Goal: Task Accomplishment & Management: Use online tool/utility

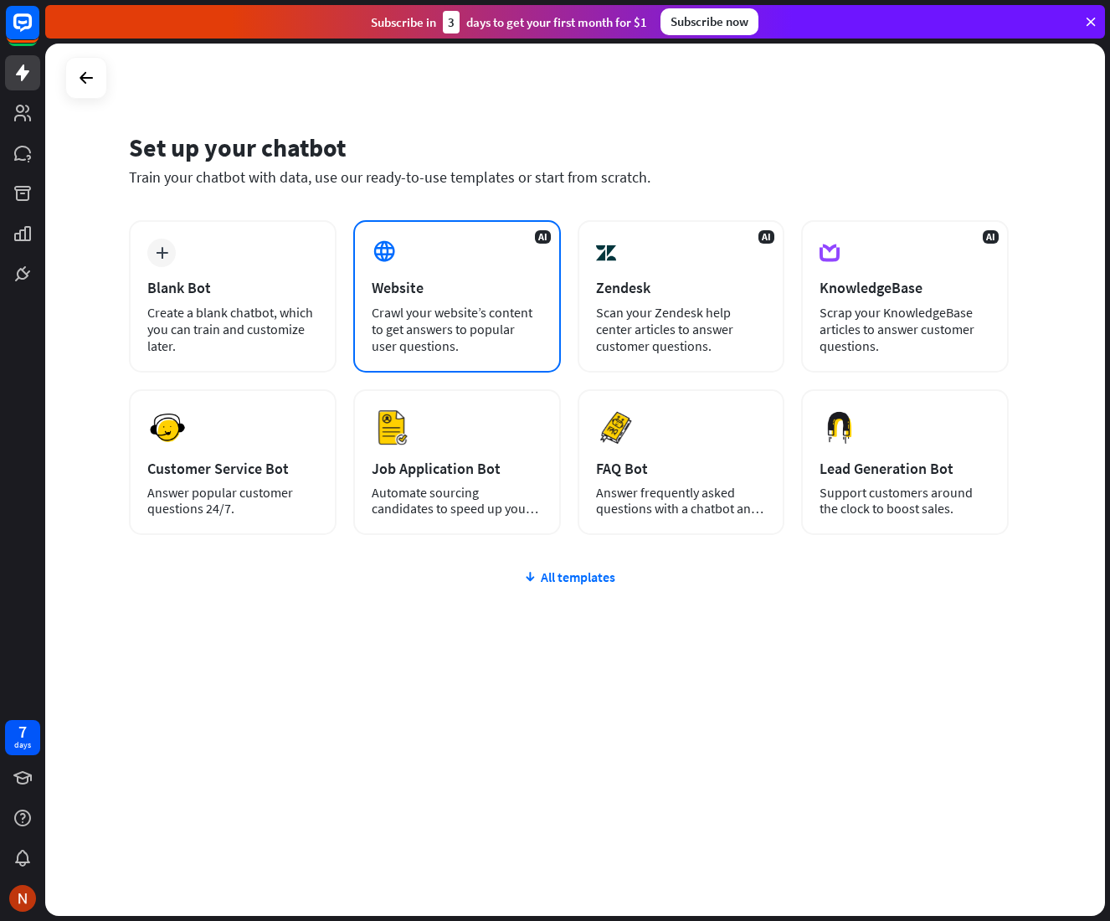
click at [419, 334] on div "Crawl your website’s content to get answers to popular user questions." at bounding box center [457, 329] width 171 height 50
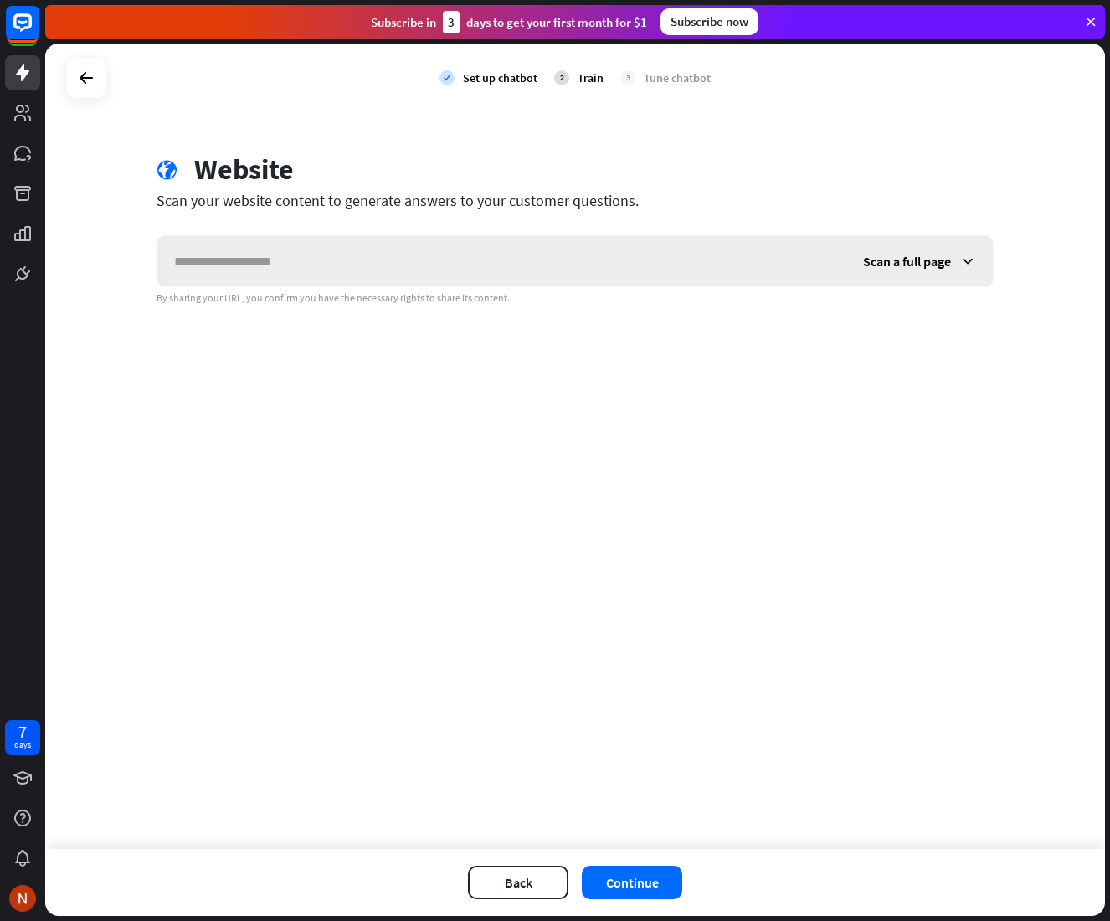
click at [326, 263] on input "text" at bounding box center [501, 261] width 689 height 50
type input "******"
click at [655, 887] on button "Continue" at bounding box center [632, 882] width 100 height 33
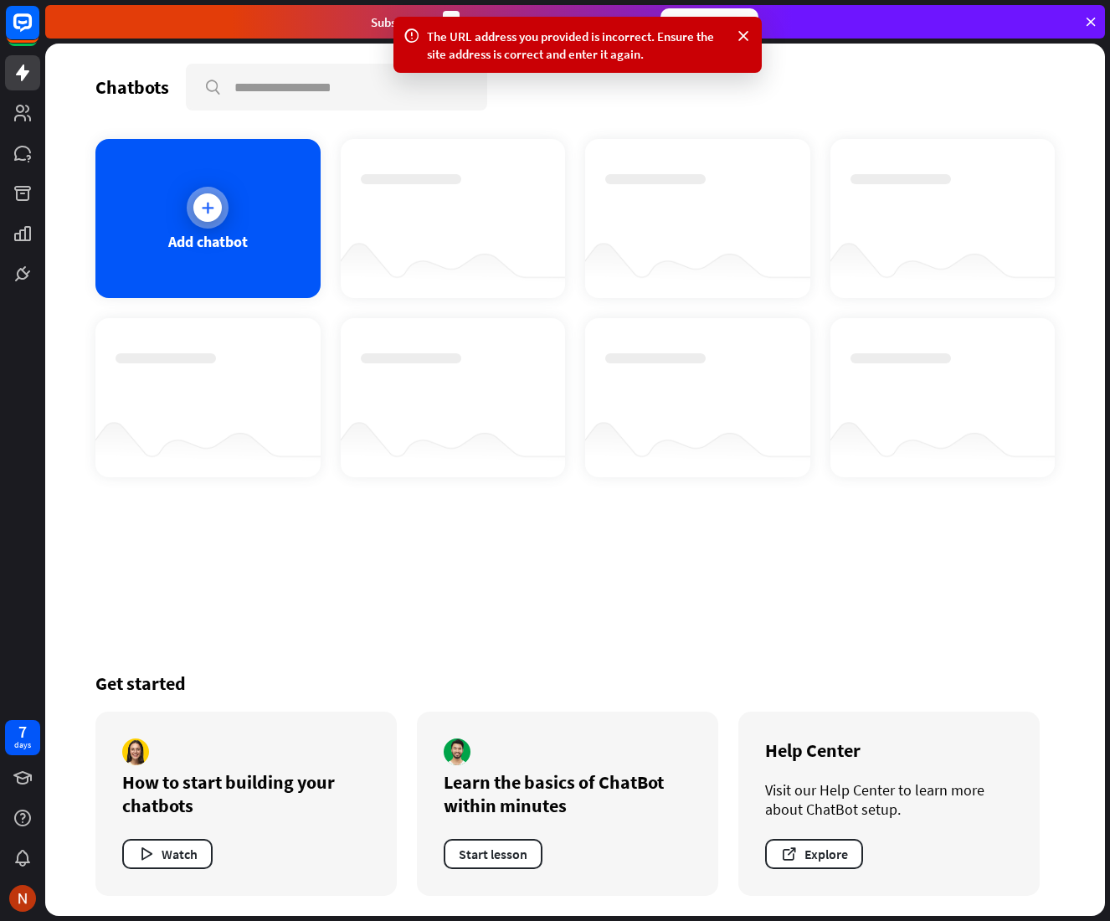
click at [239, 255] on div "Add chatbot" at bounding box center [207, 218] width 225 height 159
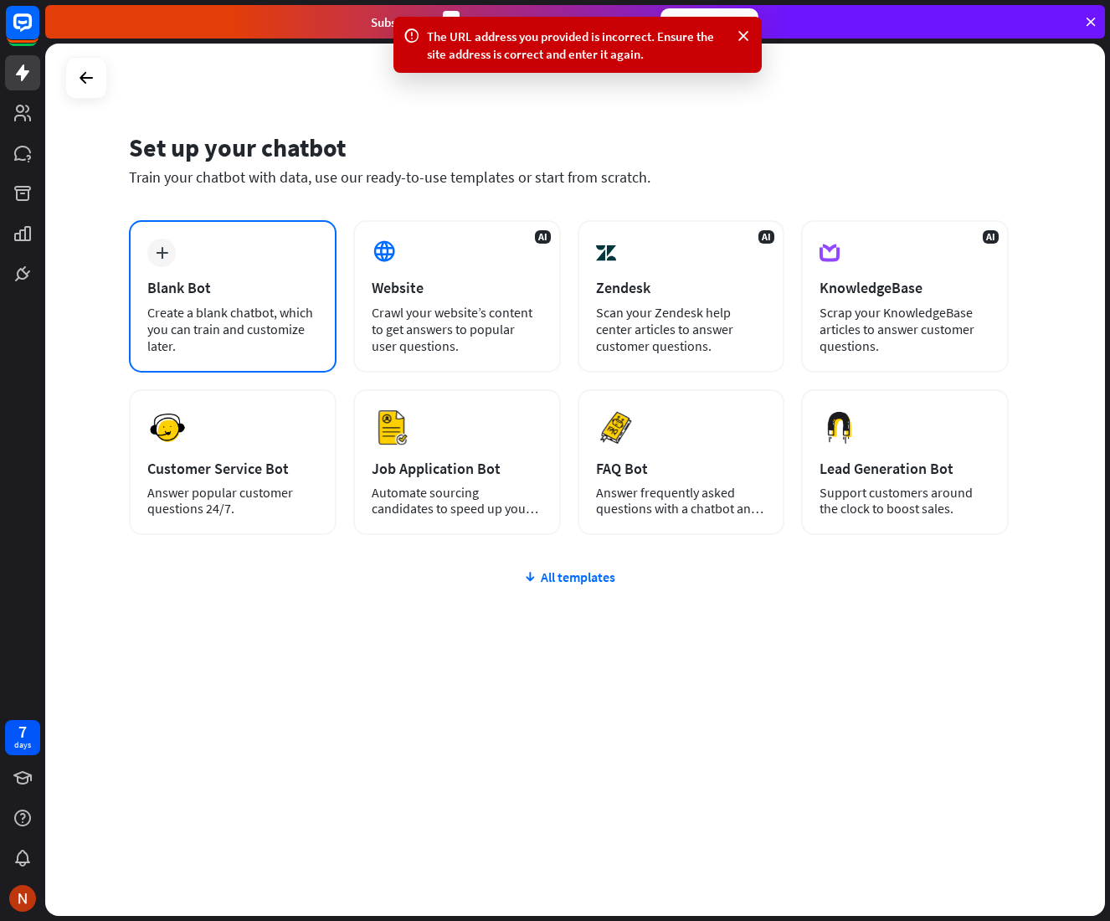
click at [203, 338] on div "Create a blank chatbot, which you can train and customize later." at bounding box center [232, 329] width 171 height 50
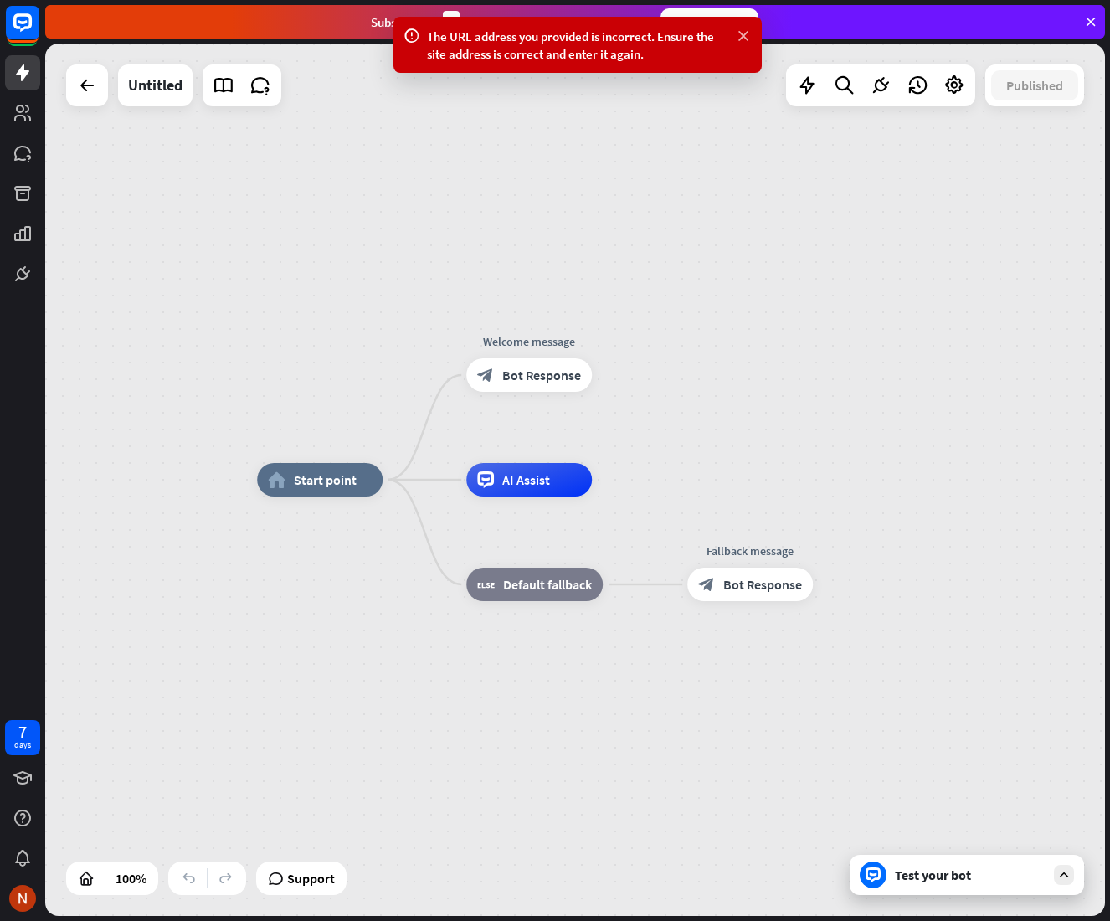
click at [744, 33] on icon at bounding box center [743, 37] width 17 height 18
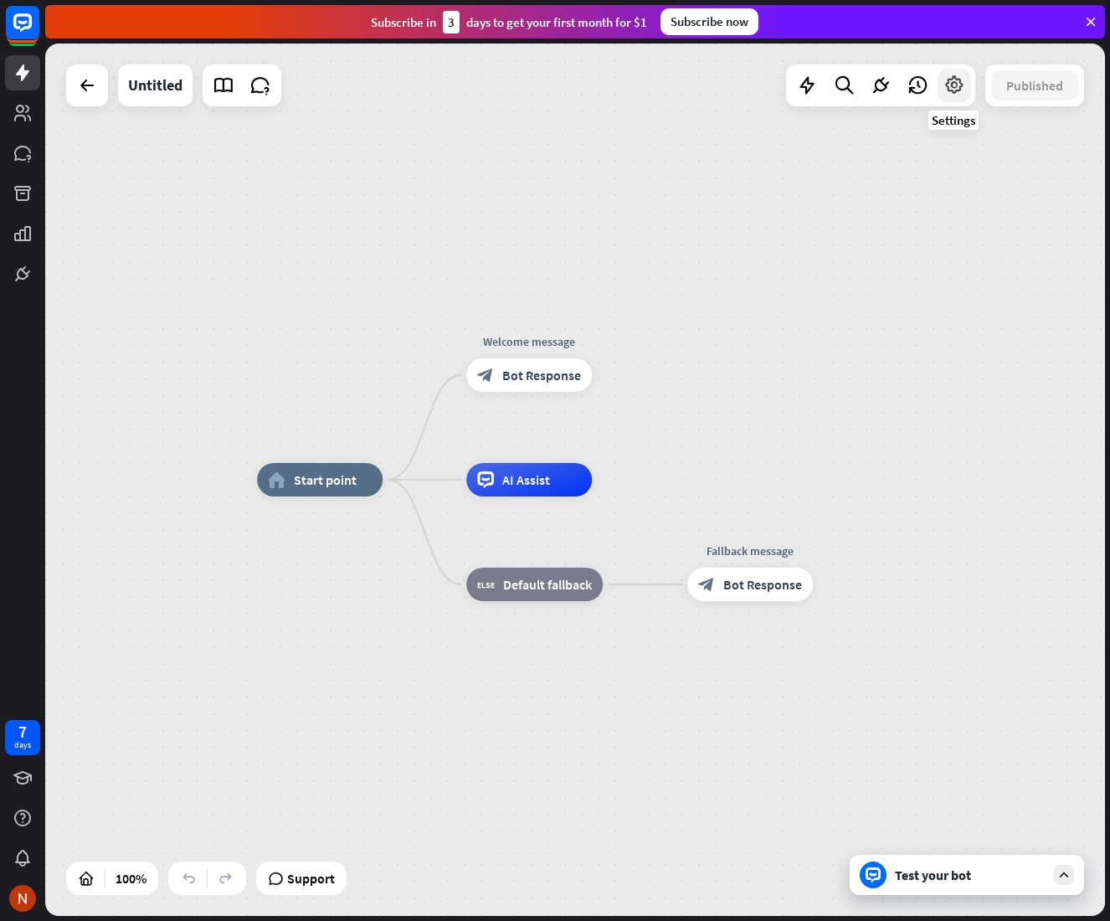
click at [962, 87] on icon at bounding box center [954, 86] width 22 height 22
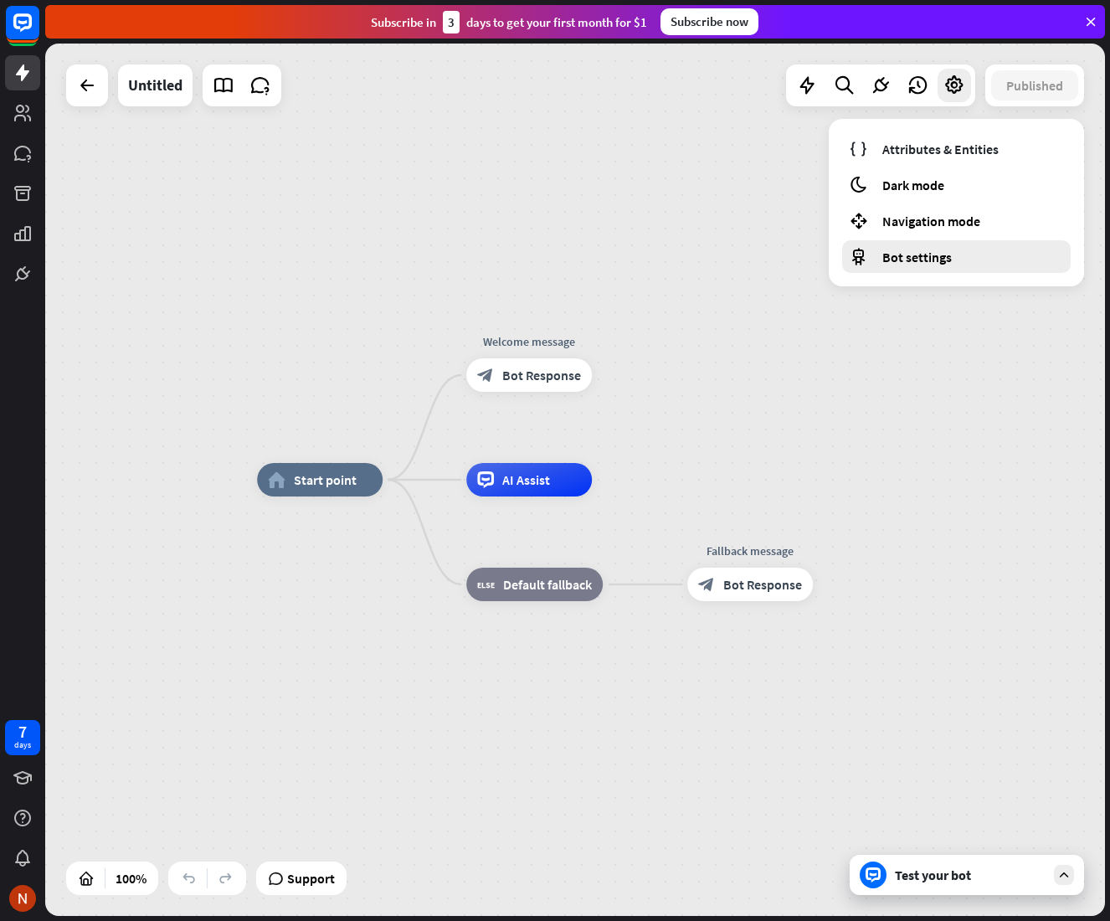
click at [916, 260] on span "Bot settings" at bounding box center [916, 257] width 69 height 17
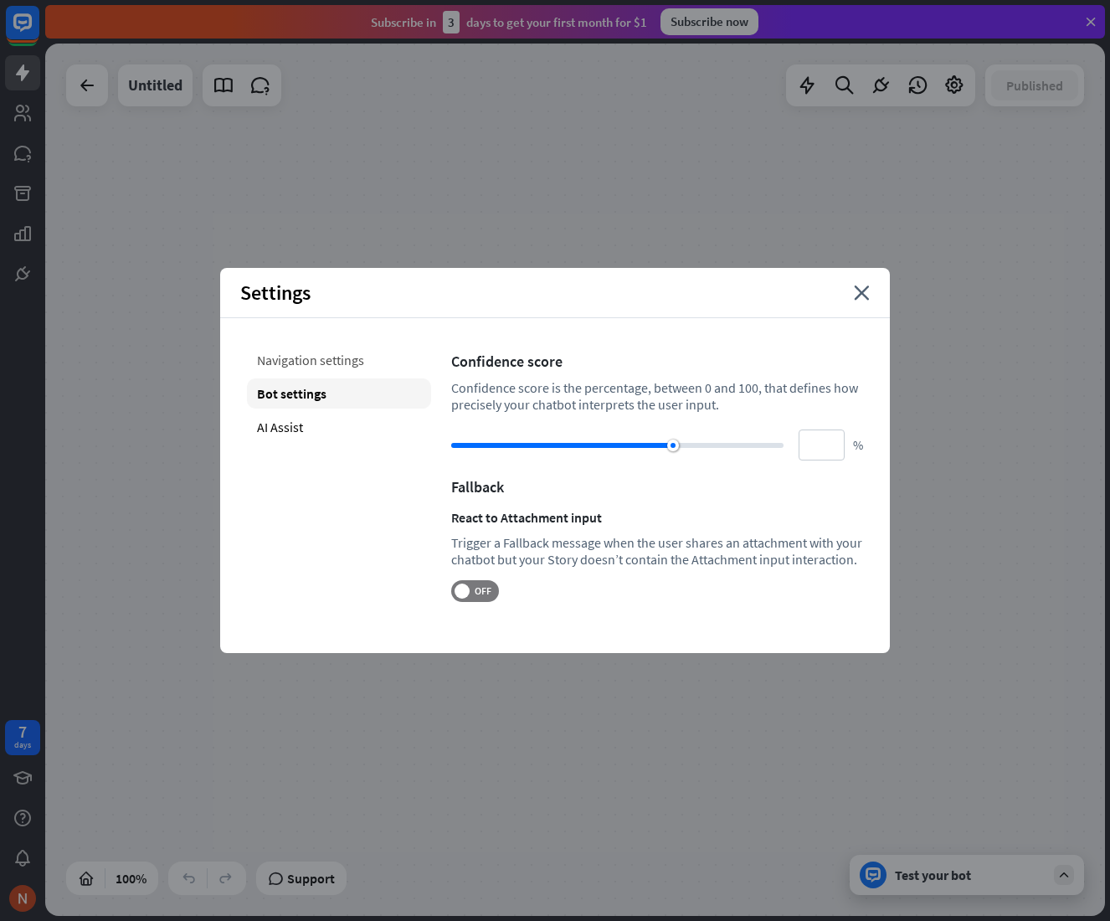
click at [287, 361] on div "Navigation settings" at bounding box center [339, 360] width 184 height 30
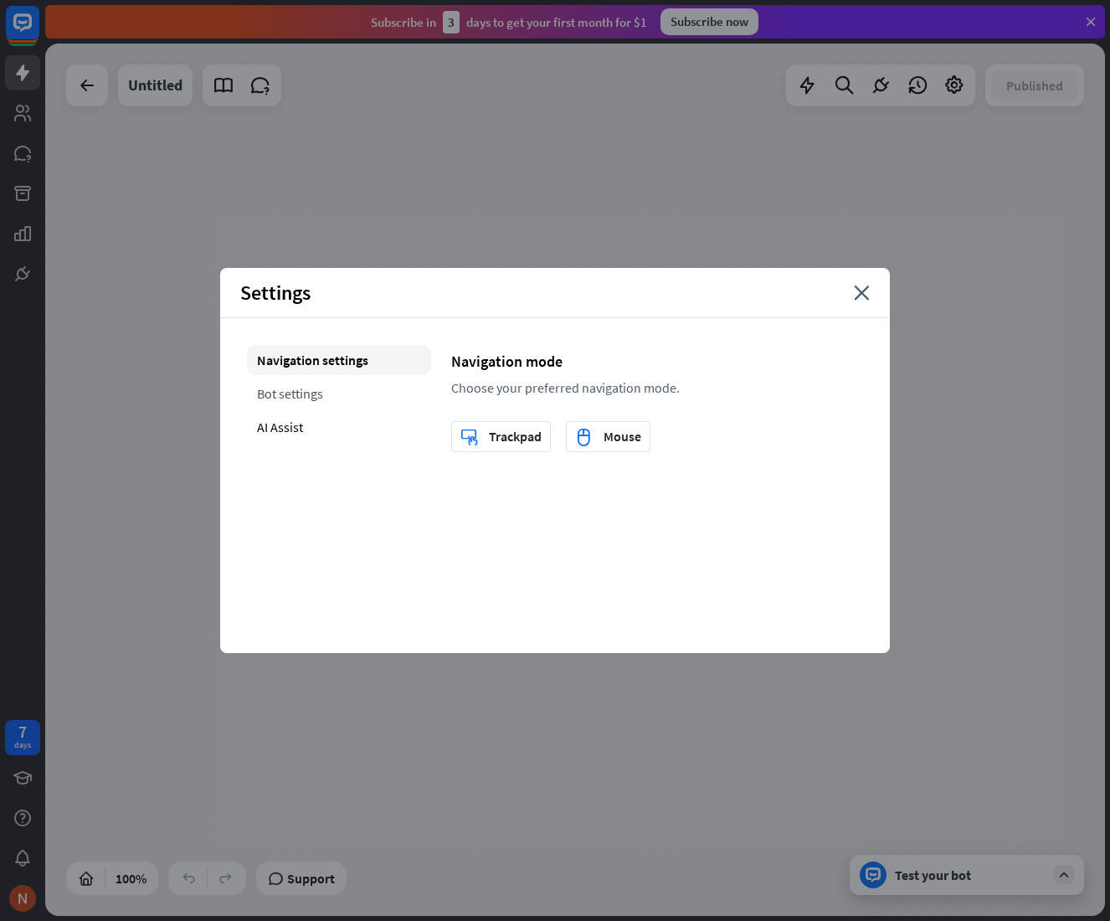
click at [285, 395] on div "Bot settings" at bounding box center [339, 393] width 184 height 30
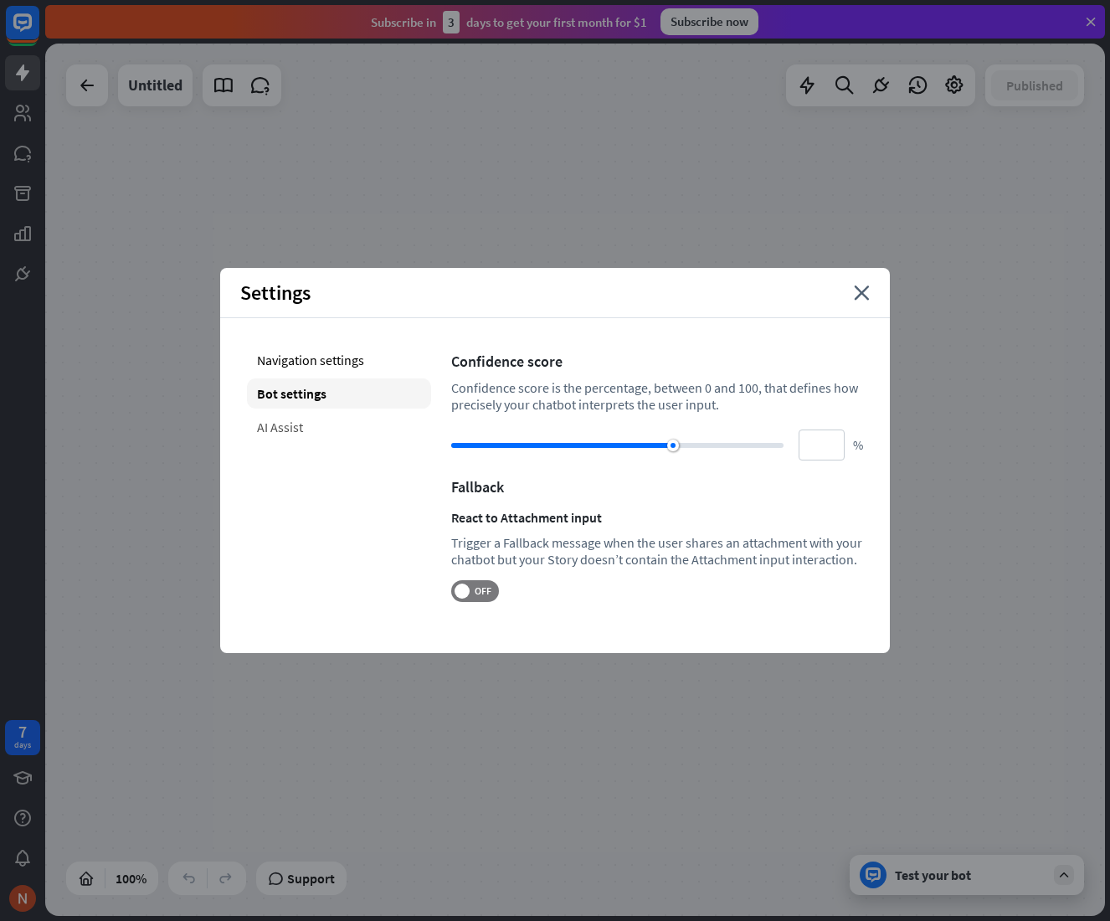
click at [312, 441] on div "AI Assist" at bounding box center [339, 427] width 184 height 30
type input "**"
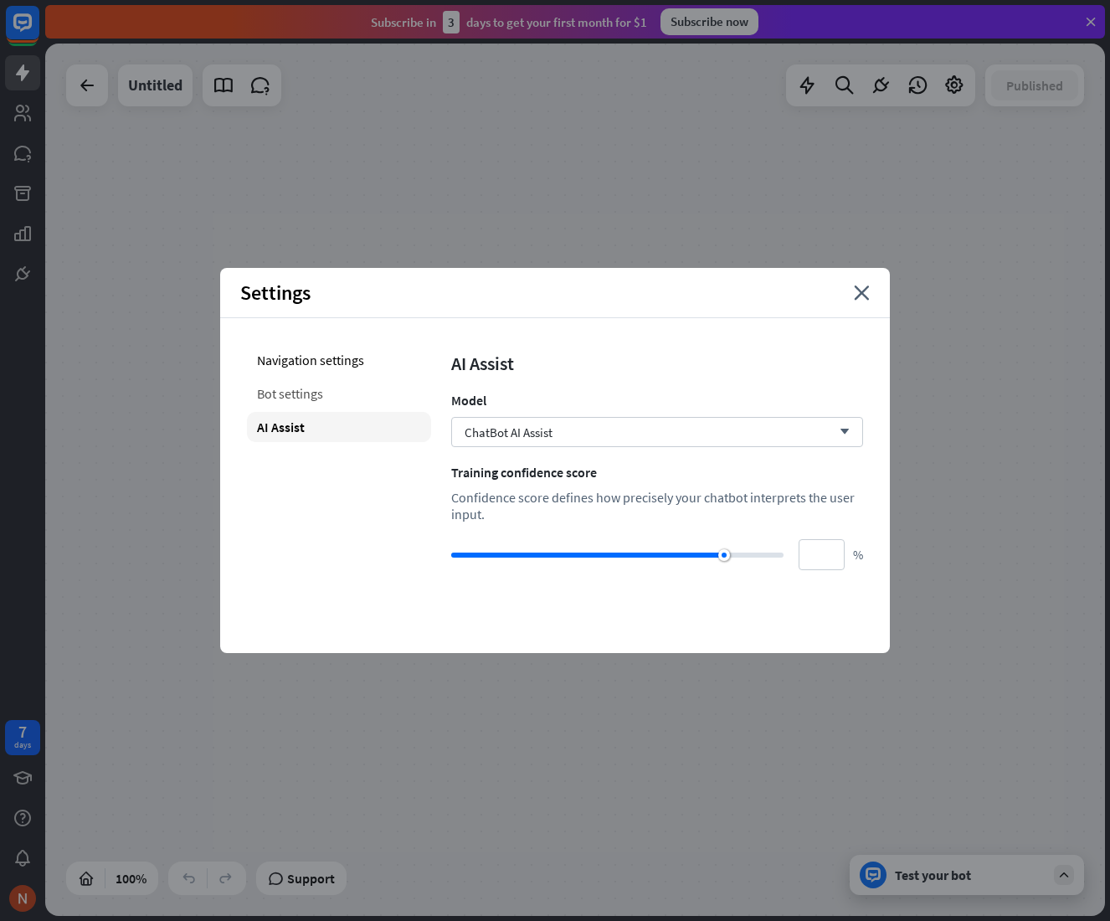
click at [274, 390] on div "Bot settings" at bounding box center [339, 393] width 184 height 30
type input "**"
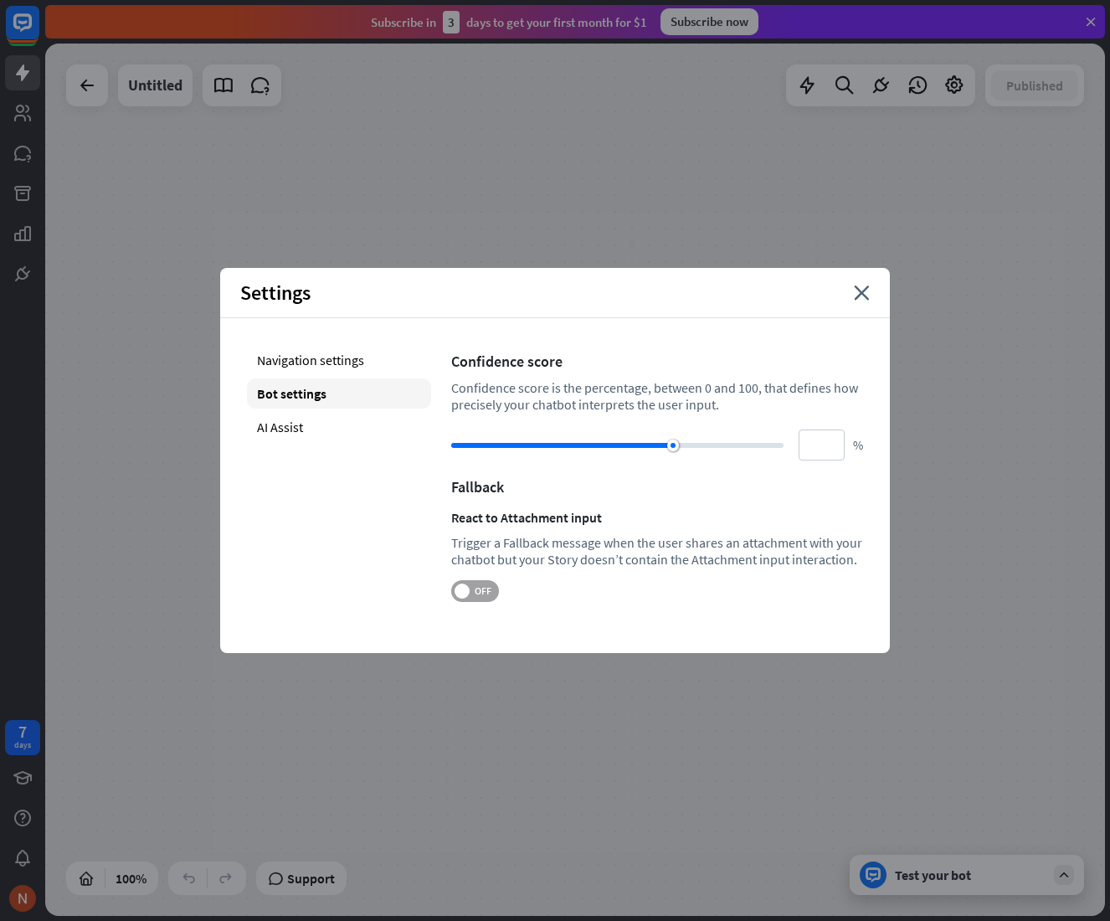
click at [486, 587] on span "OFF" at bounding box center [483, 590] width 26 height 13
drag, startPoint x: 486, startPoint y: 588, endPoint x: 492, endPoint y: 579, distance: 10.9
click at [488, 589] on span at bounding box center [487, 590] width 15 height 15
click at [341, 410] on div "Navigation settings Bot settings AI Assist" at bounding box center [339, 473] width 184 height 257
click at [338, 426] on div "AI Assist" at bounding box center [339, 427] width 184 height 30
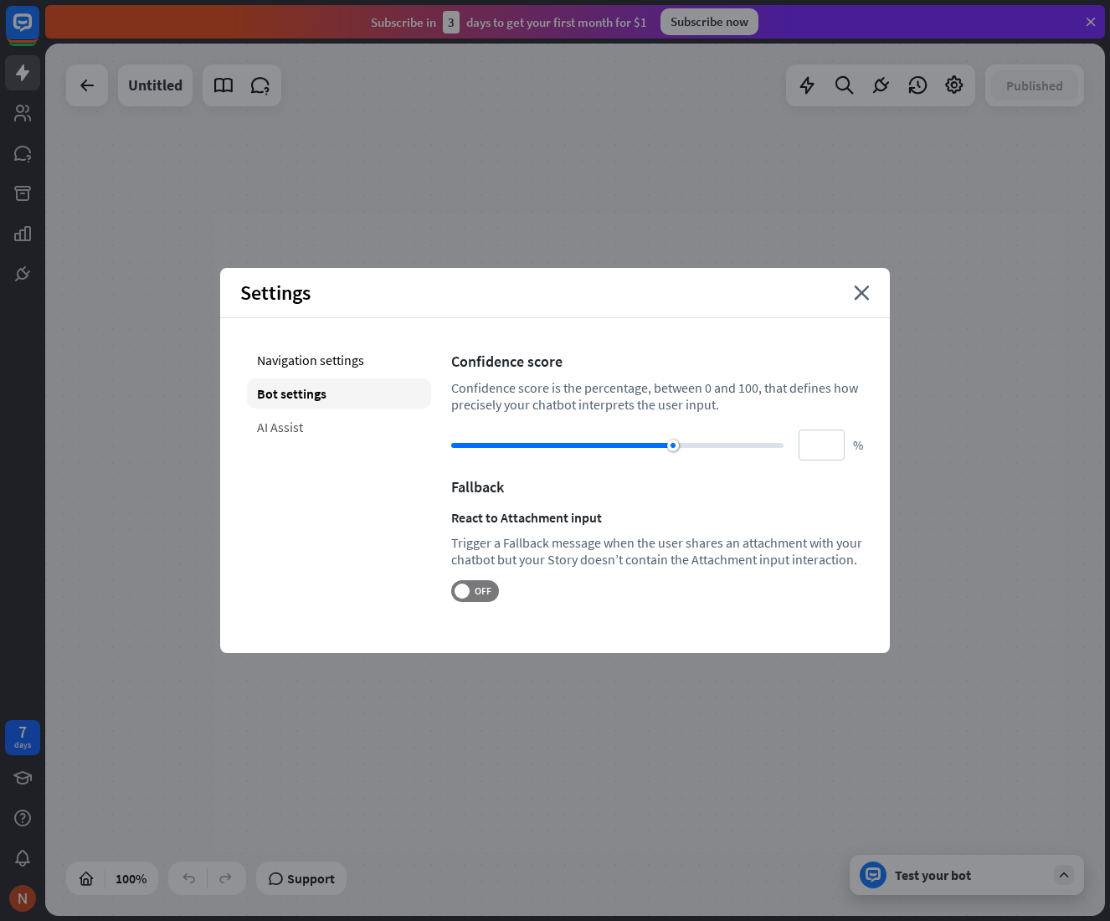
type input "**"
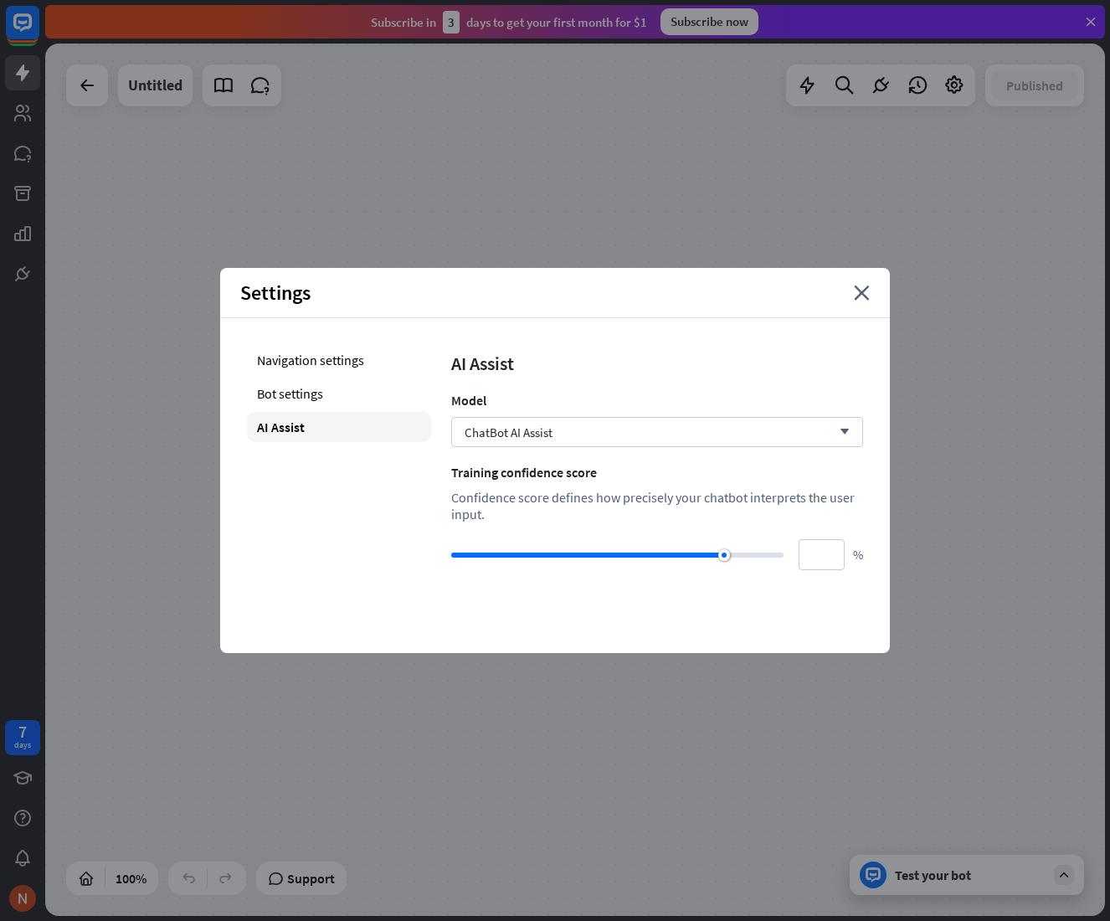
click at [322, 378] on div "Navigation settings Bot settings AI Assist" at bounding box center [339, 457] width 184 height 225
click at [306, 347] on div "Navigation settings" at bounding box center [339, 360] width 184 height 30
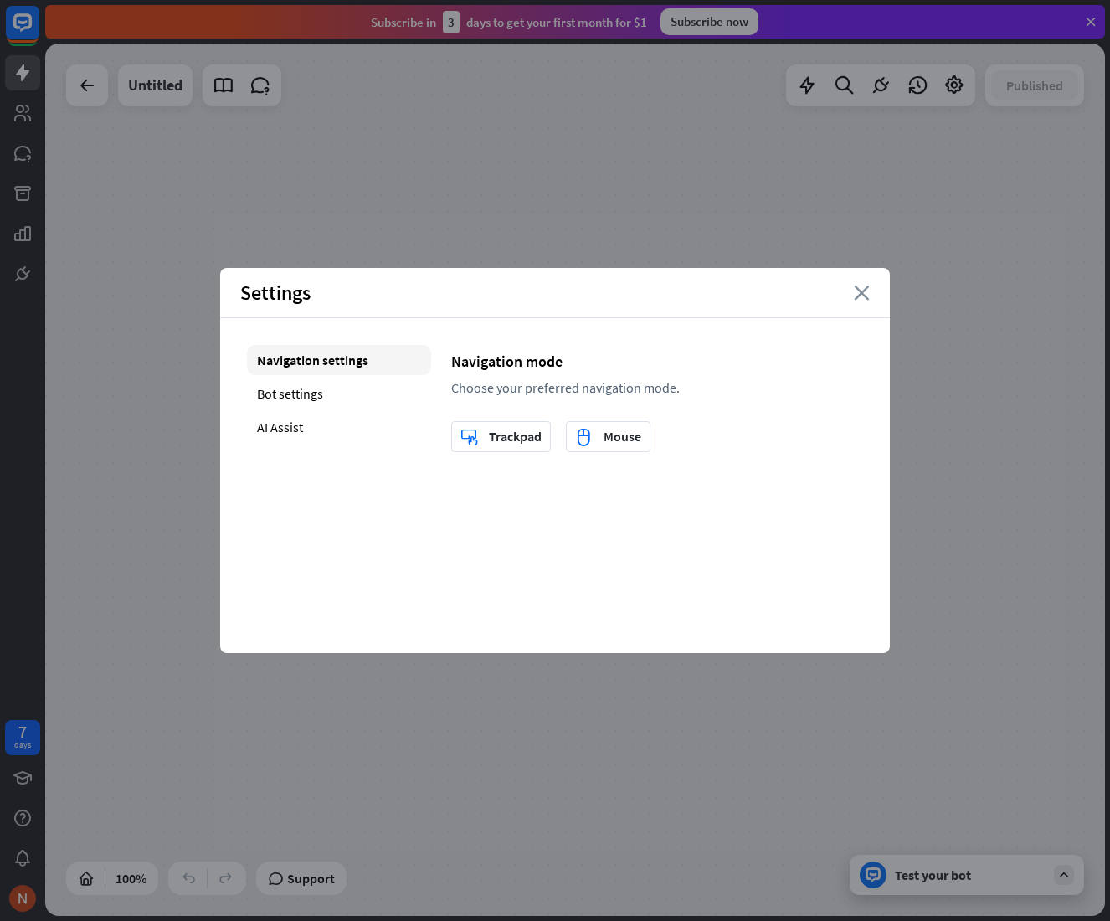
click at [867, 289] on icon "close" at bounding box center [862, 292] width 16 height 15
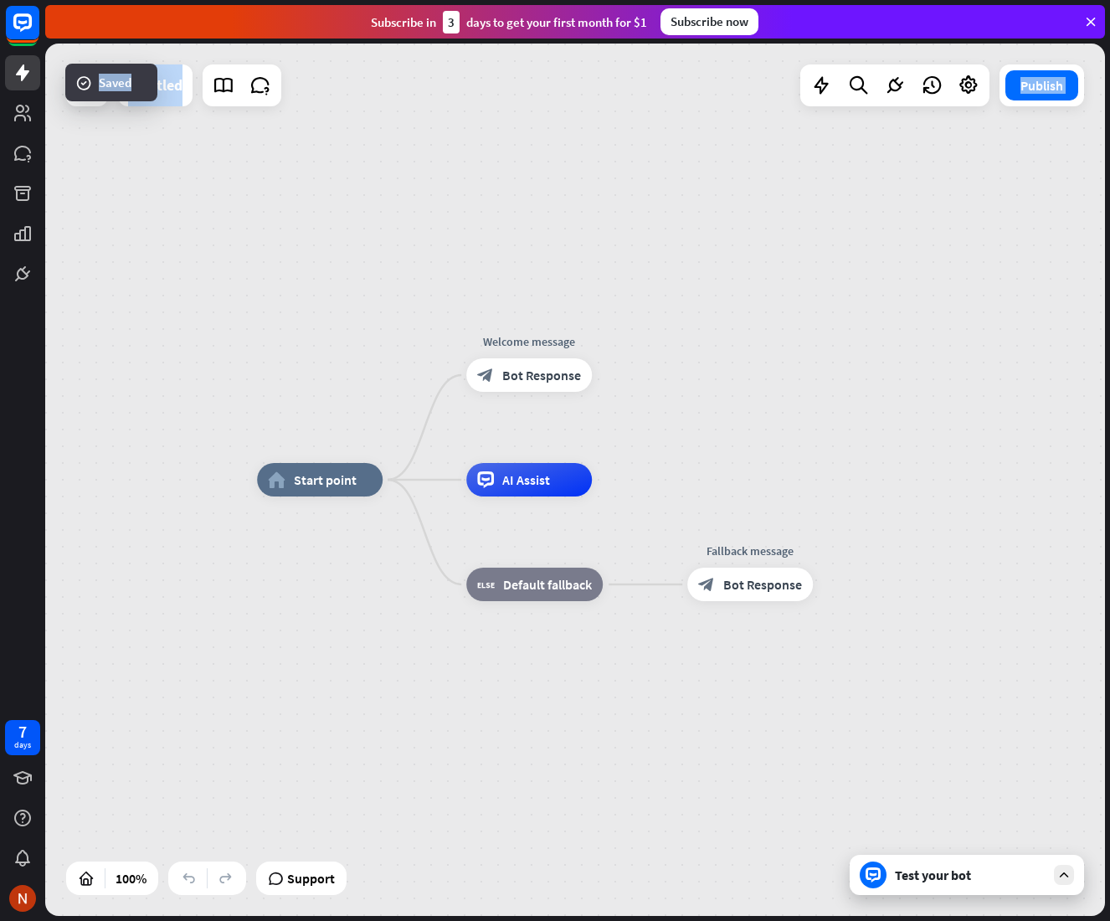
drag, startPoint x: 840, startPoint y: 387, endPoint x: 817, endPoint y: 380, distance: 24.4
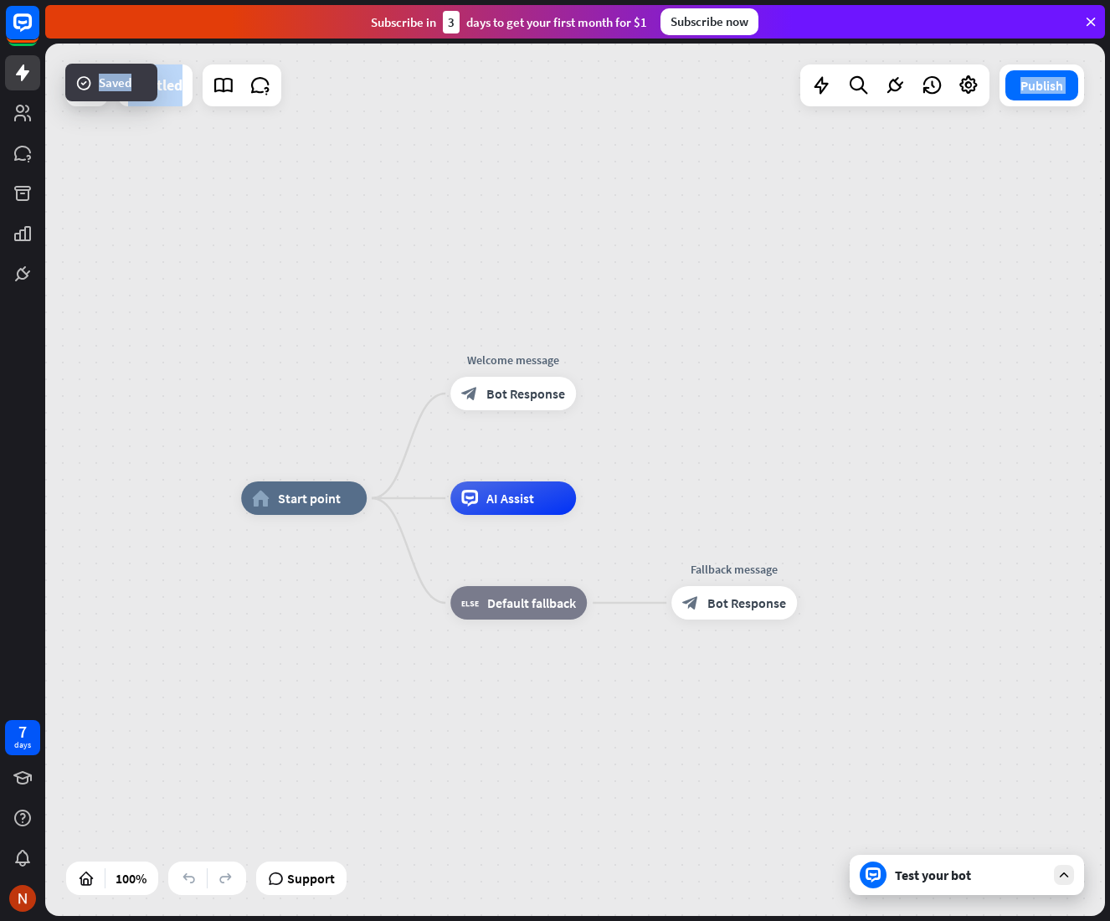
drag, startPoint x: 786, startPoint y: 421, endPoint x: 785, endPoint y: 458, distance: 36.8
click at [785, 458] on div "home_2 Start point Welcome message block_bot_response Bot Response AI Assist bl…" at bounding box center [575, 480] width 1060 height 872
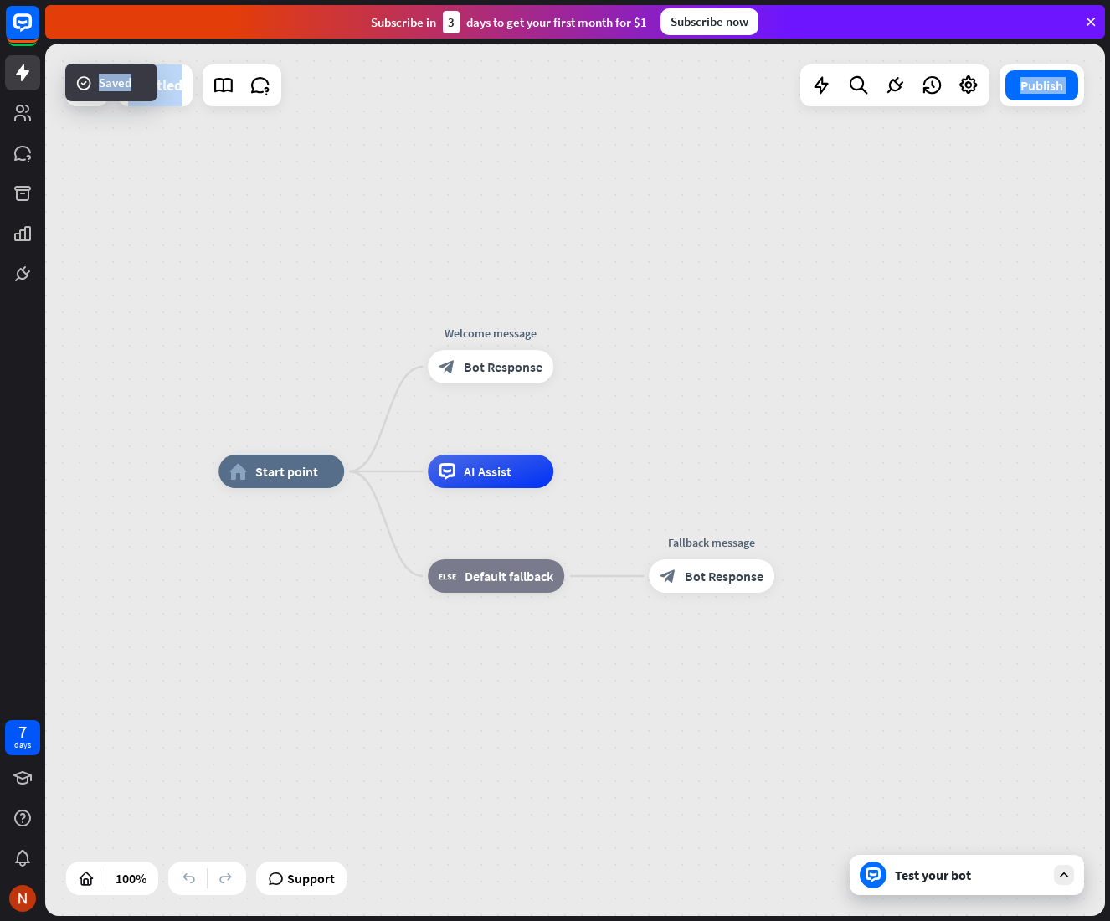
click at [758, 397] on div "home_2 Start point Welcome message block_bot_response Bot Response AI Assist bl…" at bounding box center [575, 480] width 1060 height 872
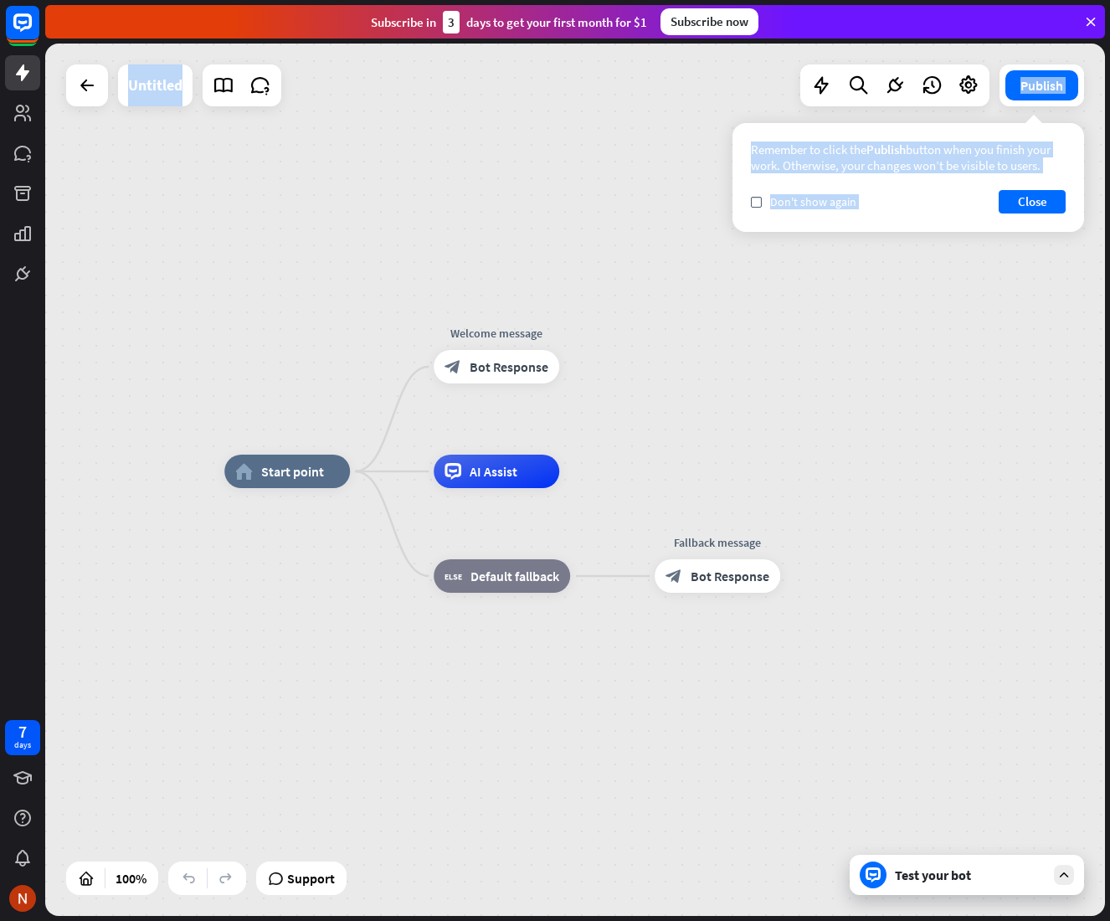
drag, startPoint x: 1005, startPoint y: 338, endPoint x: 1027, endPoint y: 249, distance: 92.4
click at [1005, 331] on div "home_2 Start point Welcome message block_bot_response Bot Response AI Assist bl…" at bounding box center [575, 480] width 1060 height 872
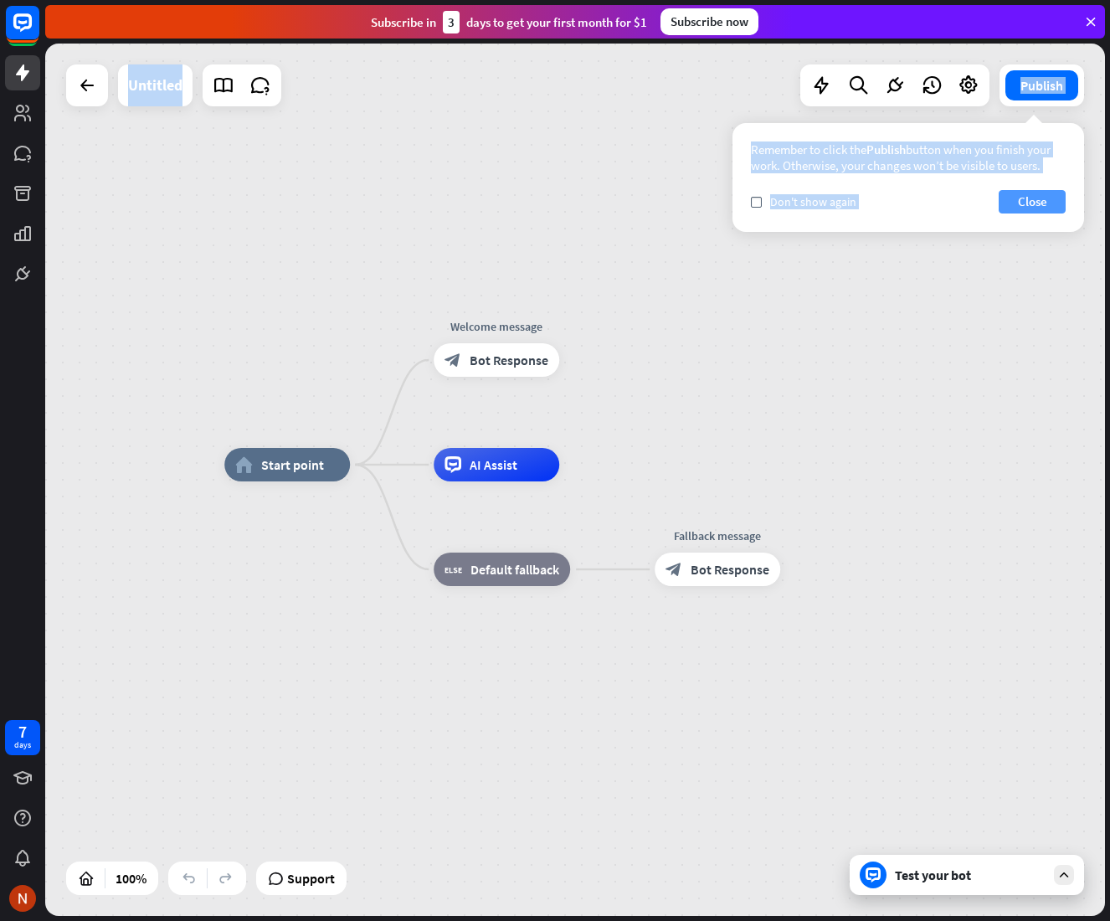
click at [1045, 199] on button "Close" at bounding box center [1032, 201] width 67 height 23
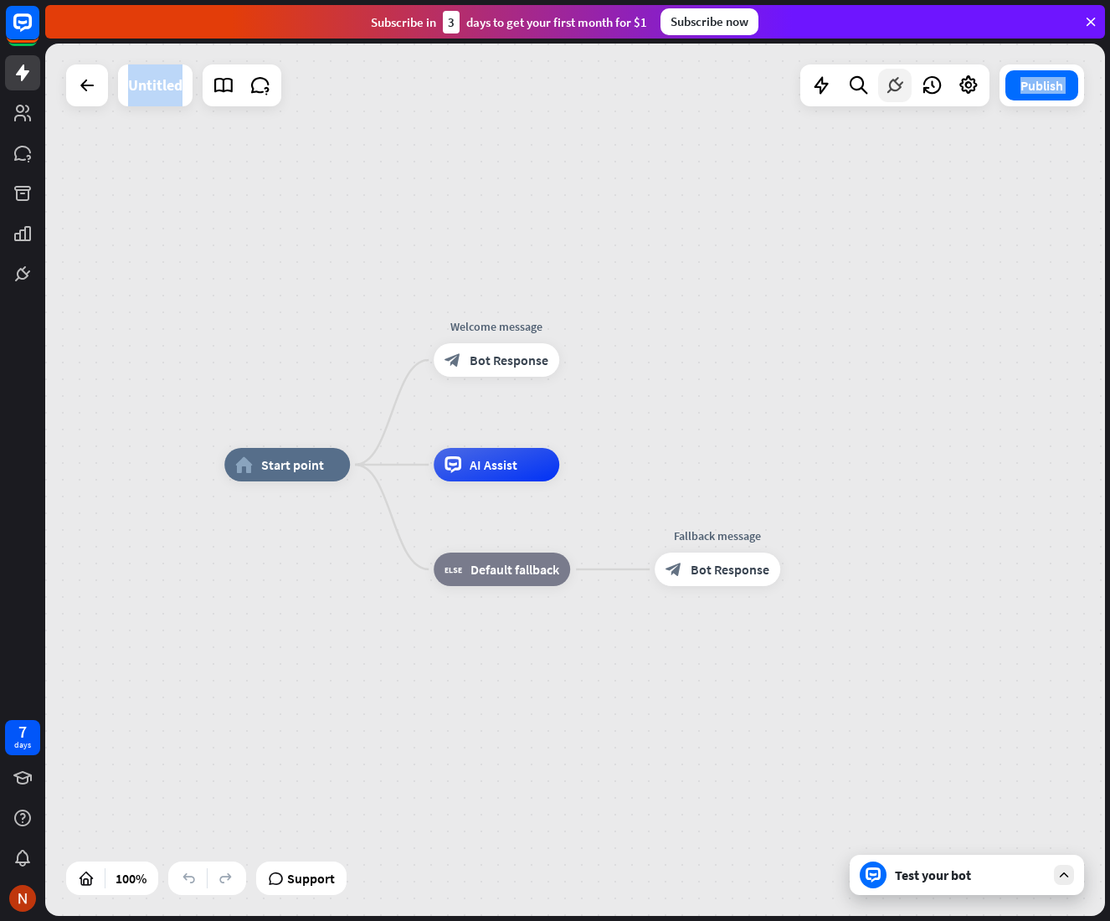
click at [890, 84] on icon at bounding box center [895, 86] width 22 height 22
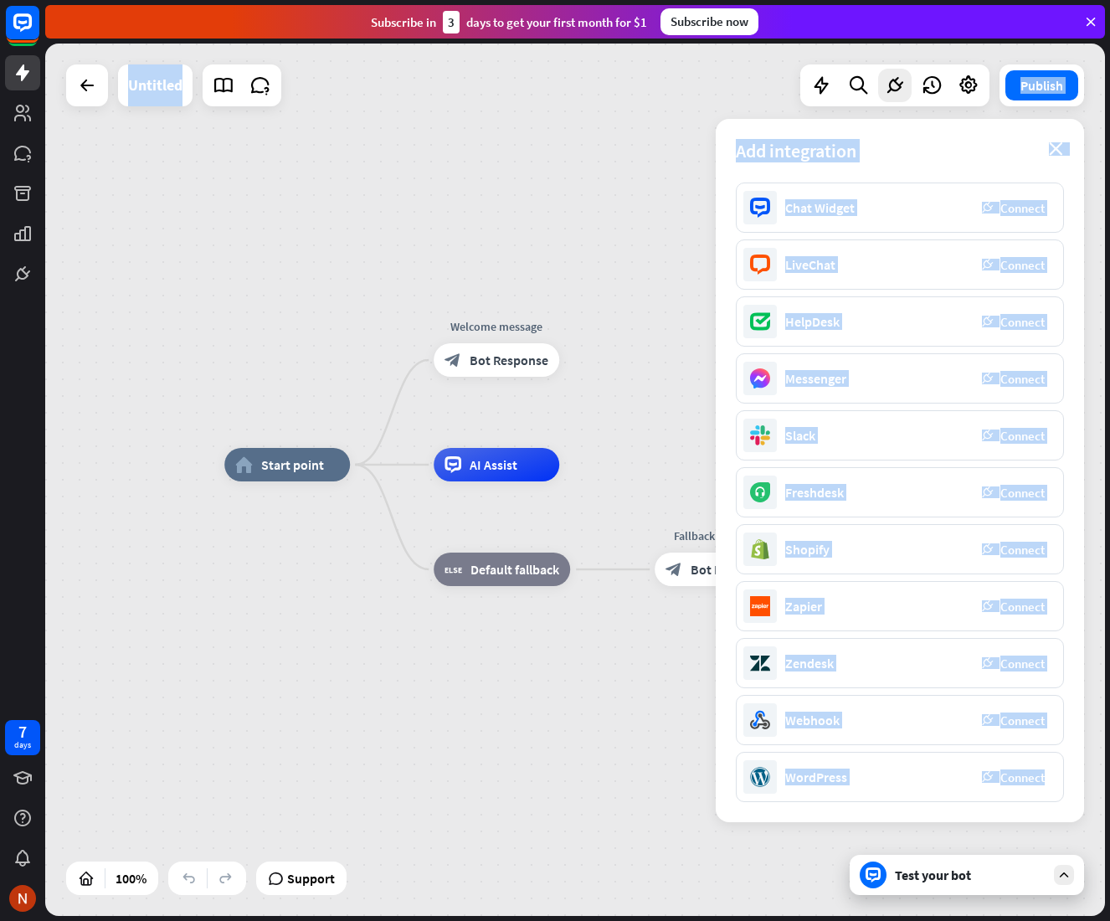
click at [912, 177] on div "Add integration close" at bounding box center [900, 151] width 368 height 64
click at [841, 712] on div "Webhook plug_integration Connect" at bounding box center [900, 720] width 328 height 50
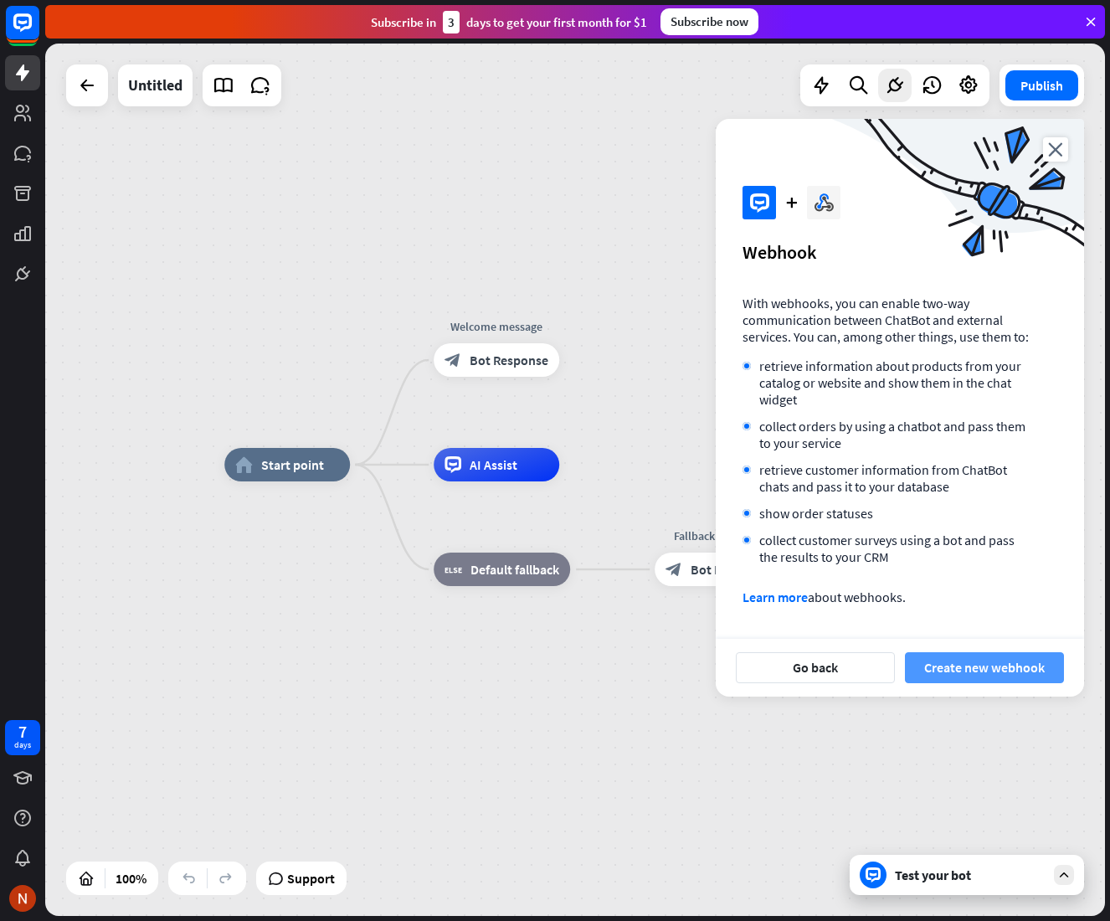
click at [953, 668] on button "Create new webhook" at bounding box center [984, 667] width 159 height 31
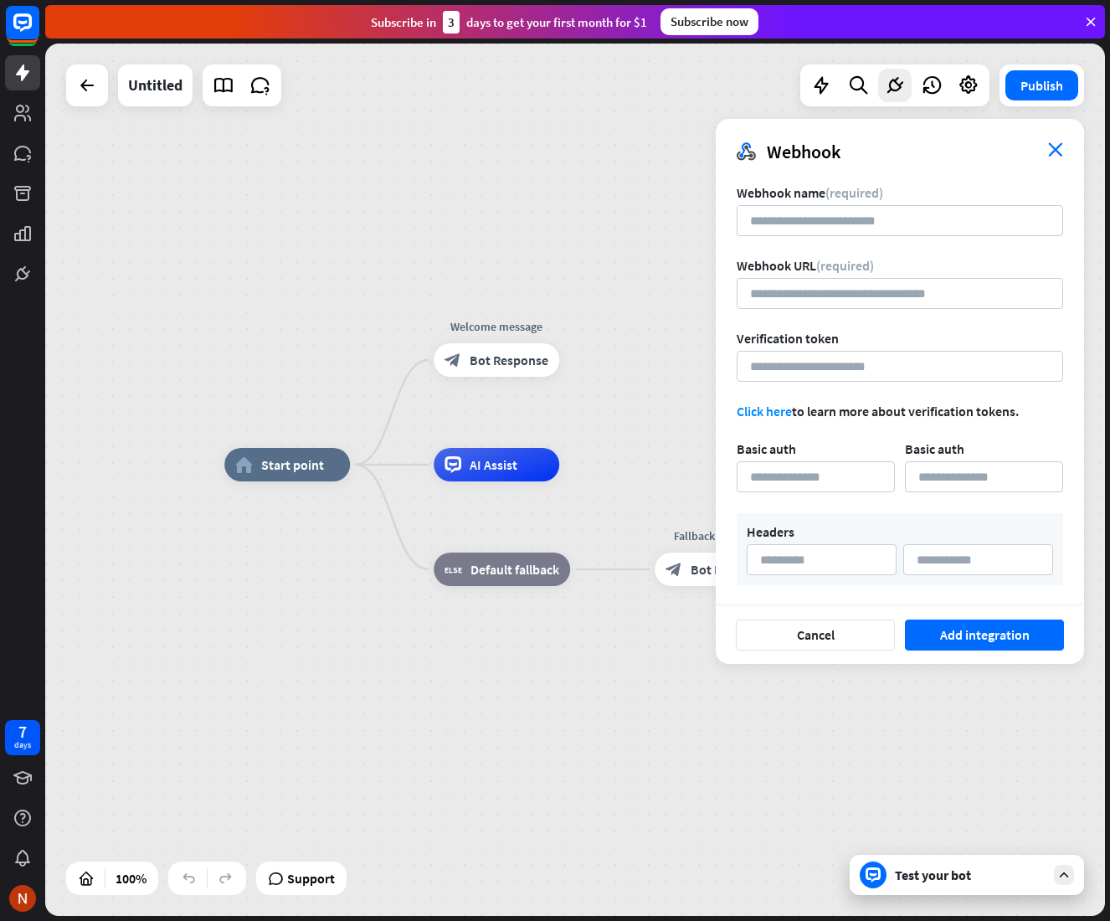
click at [1057, 146] on icon "close" at bounding box center [1055, 149] width 15 height 14
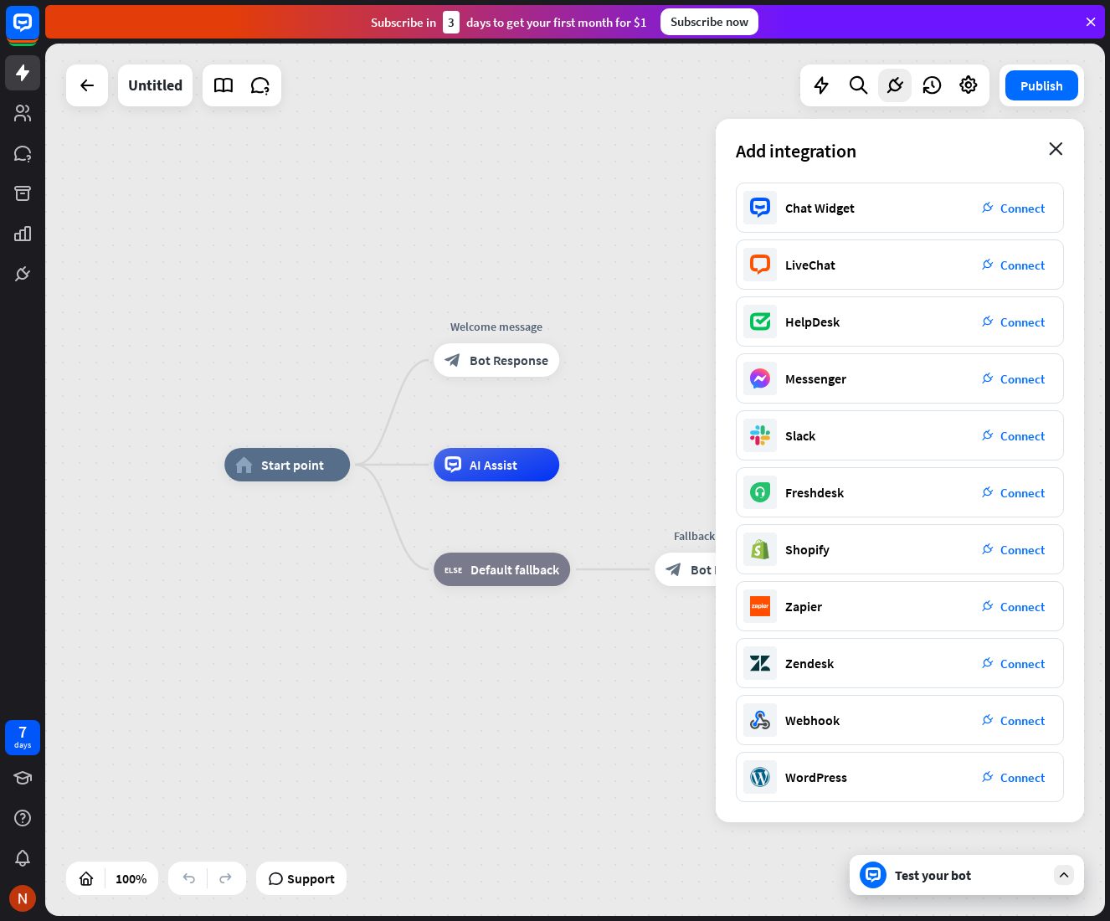
click at [1060, 153] on icon "close" at bounding box center [1056, 148] width 14 height 13
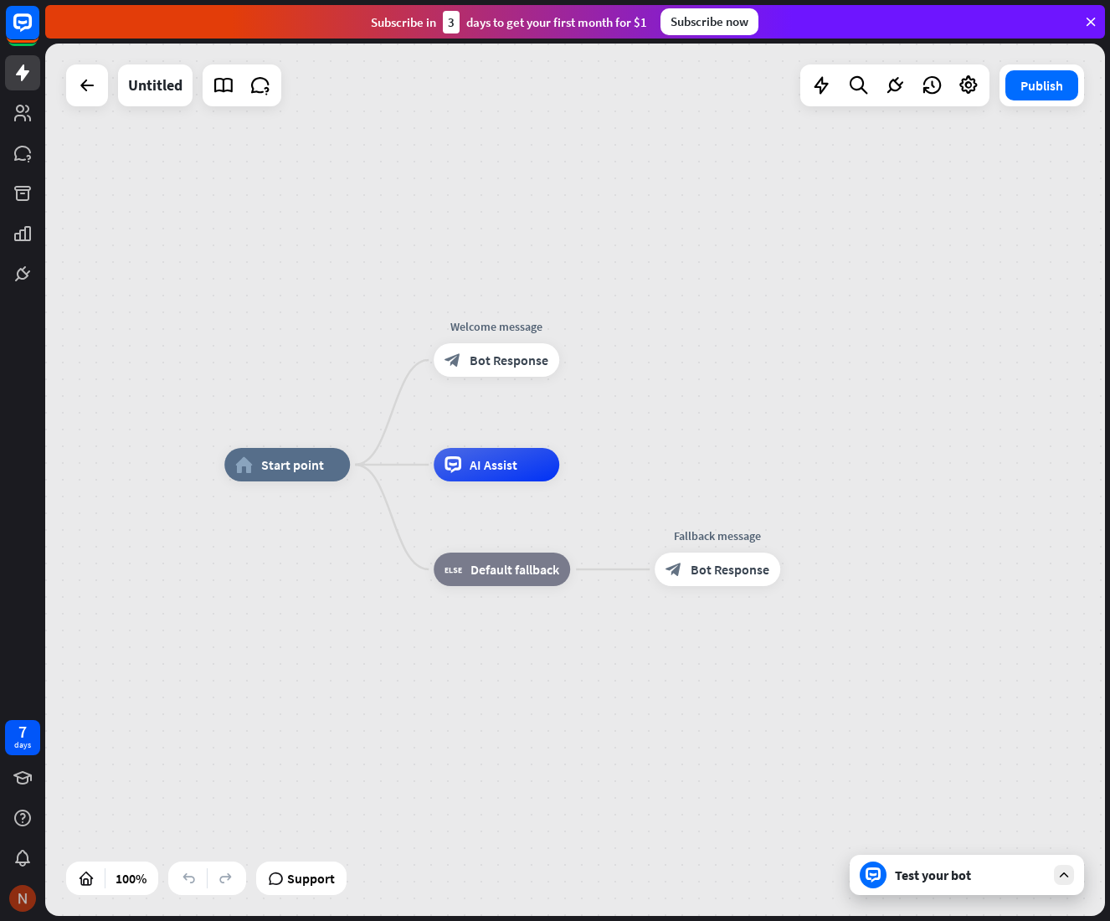
click at [30, 889] on img at bounding box center [22, 898] width 27 height 27
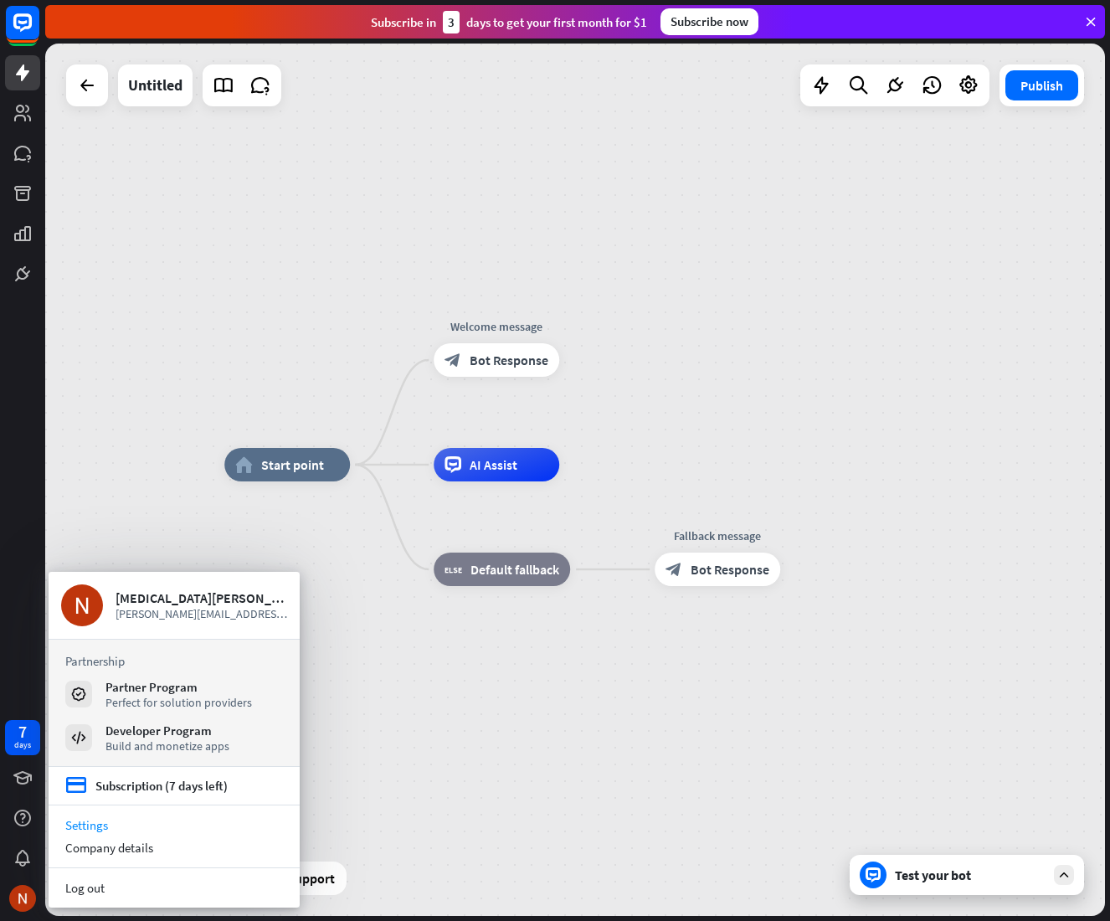
click at [75, 832] on link "Settings" at bounding box center [174, 825] width 251 height 23
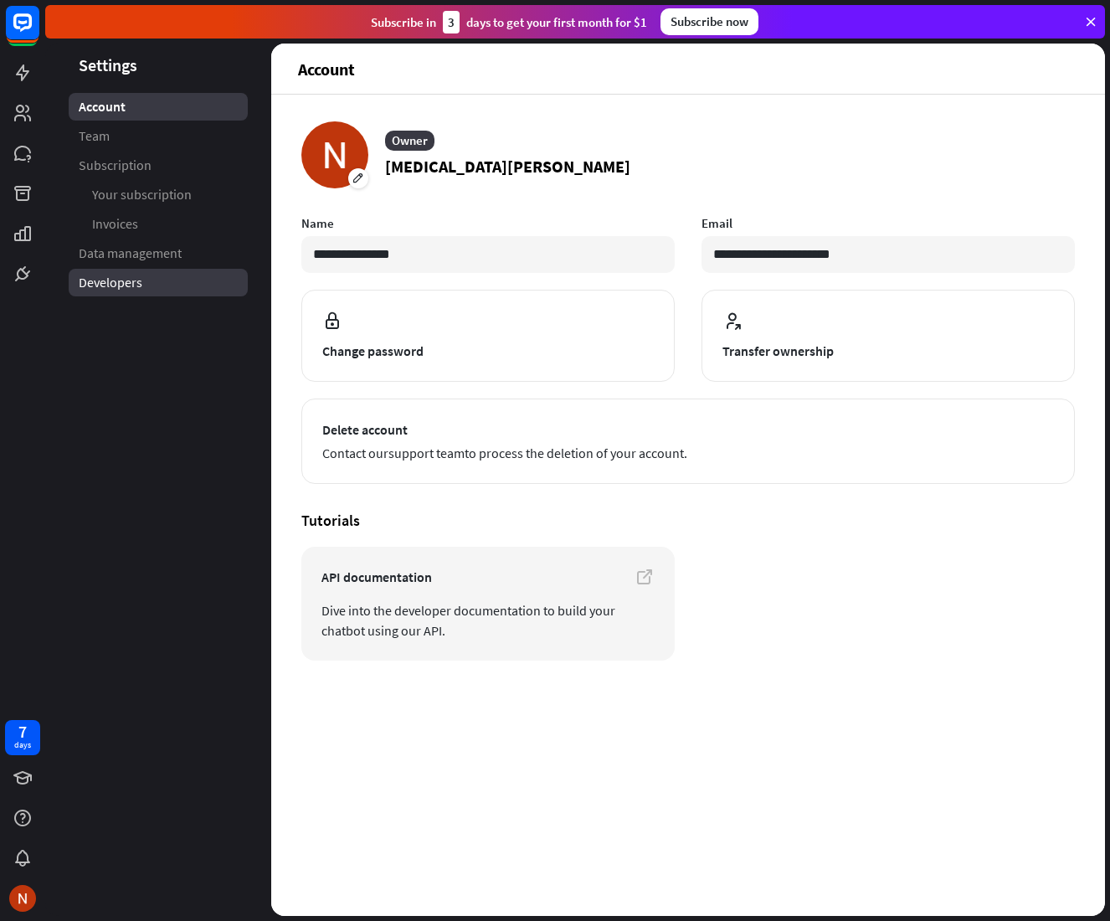
click at [208, 272] on link "Developers" at bounding box center [158, 283] width 179 height 28
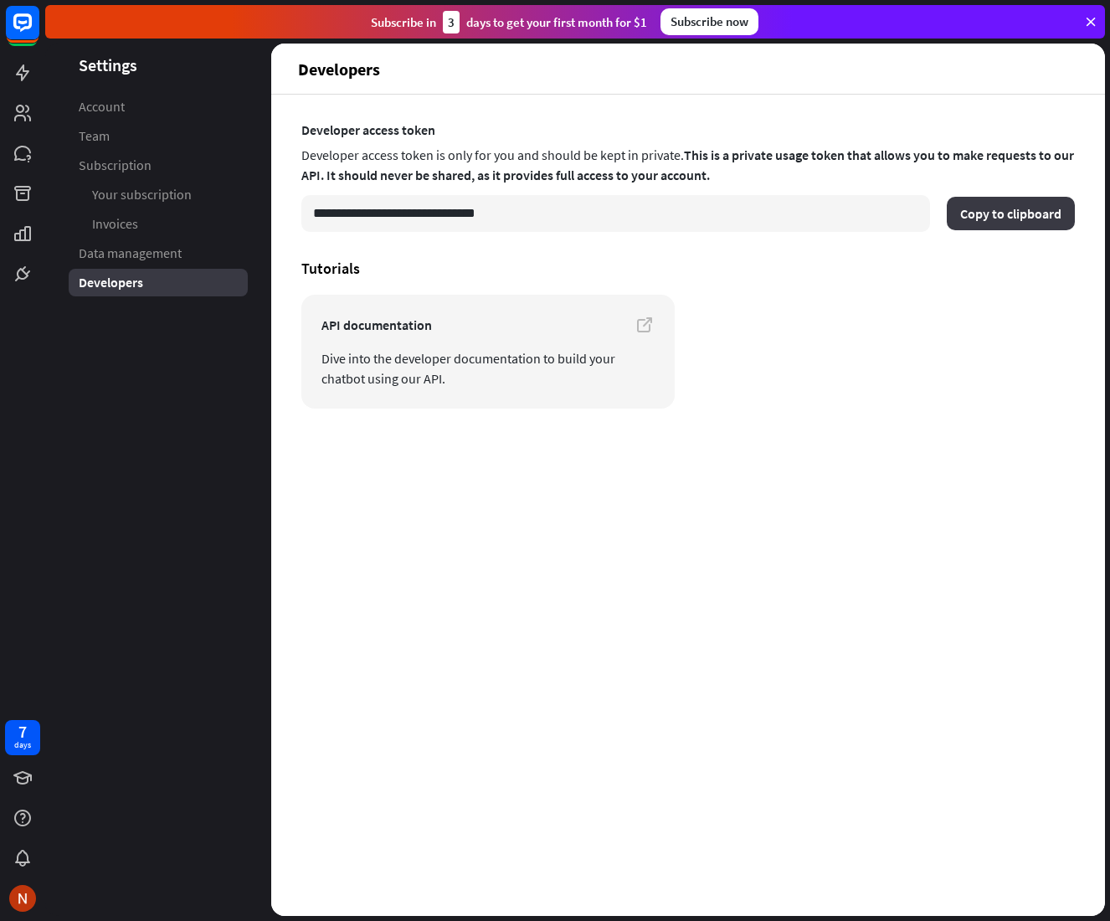
click at [1005, 213] on button "Copy to clipboard" at bounding box center [1011, 213] width 128 height 33
click at [18, 72] on icon at bounding box center [22, 72] width 13 height 17
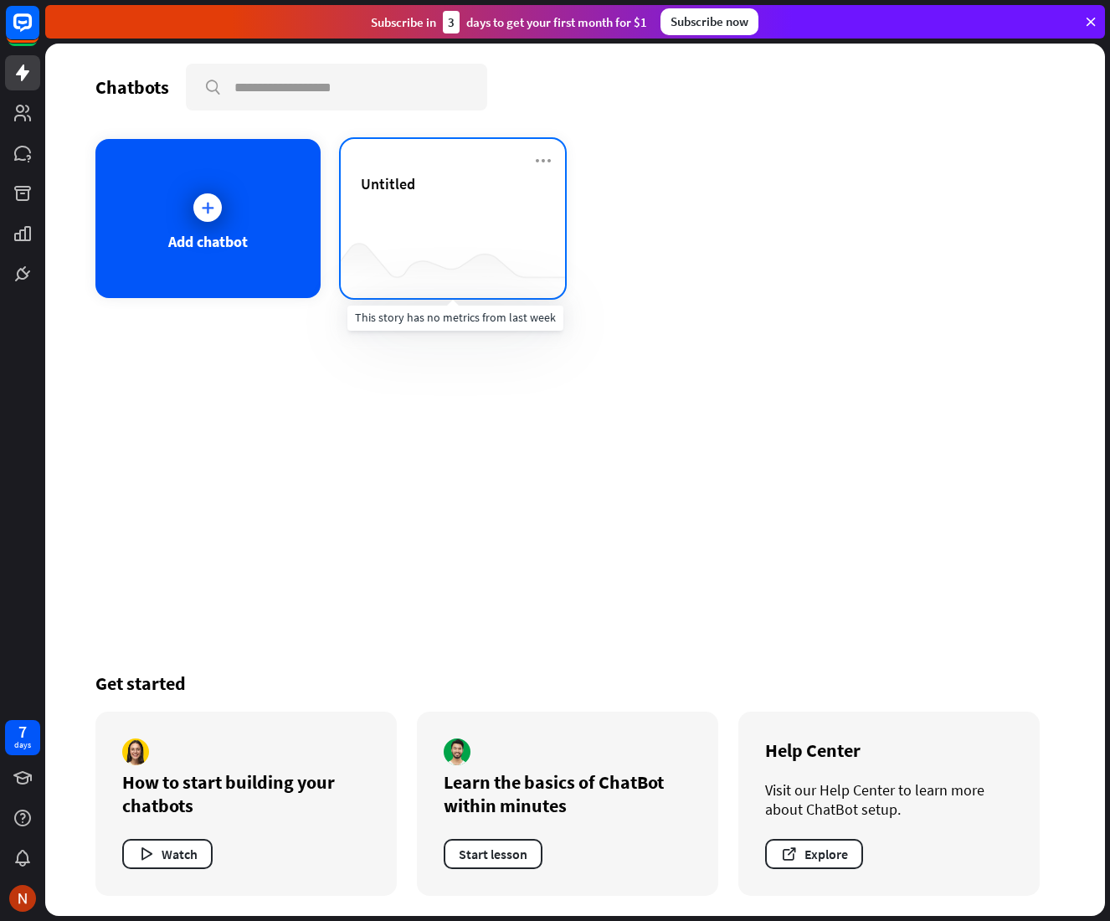
click at [398, 242] on div at bounding box center [453, 265] width 225 height 64
